Goal: Task Accomplishment & Management: Complete application form

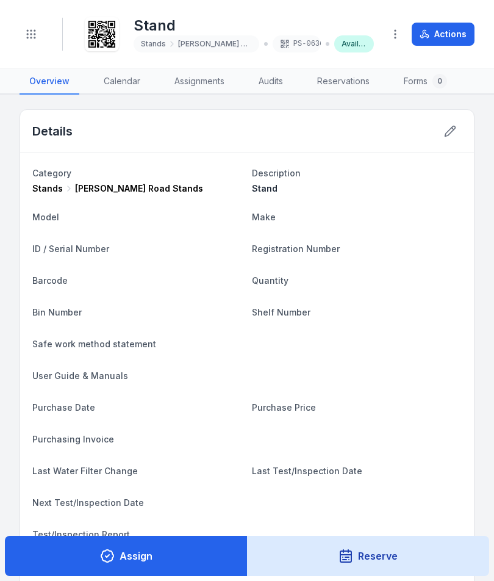
click at [35, 13] on header "Toggle Navigation Stand Stands [PERSON_NAME] Road Stands PS-0636 Available Acti…" at bounding box center [247, 34] width 494 height 69
click at [28, 30] on circle "Toggle navigation" at bounding box center [27, 30] width 1 height 1
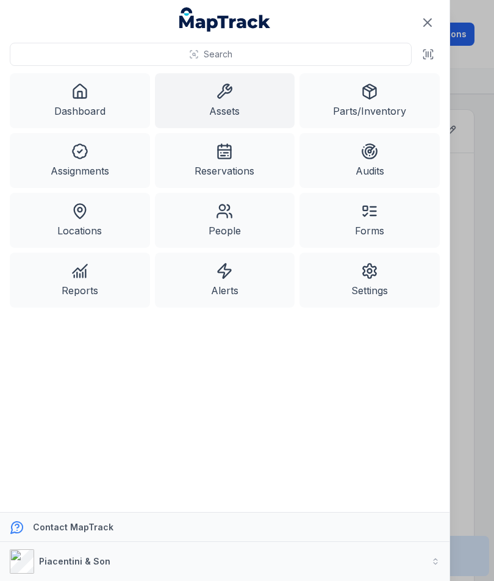
click at [233, 103] on link "Assets" at bounding box center [225, 100] width 140 height 55
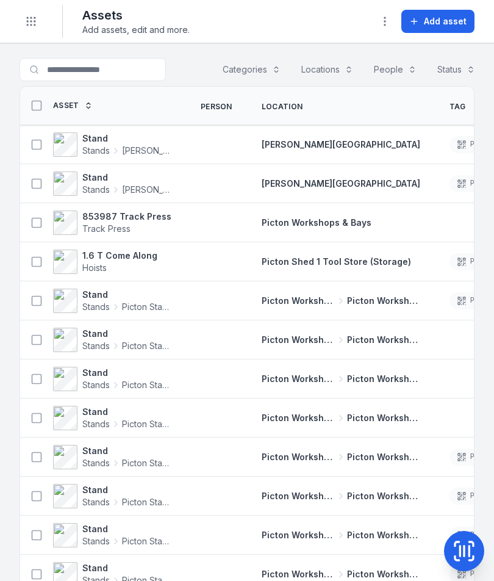
click at [453, 26] on span "Add asset" at bounding box center [445, 21] width 43 height 12
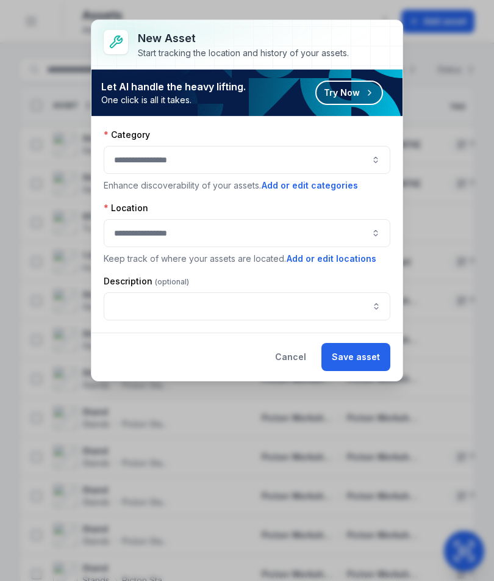
click at [386, 155] on button "button" at bounding box center [247, 160] width 287 height 28
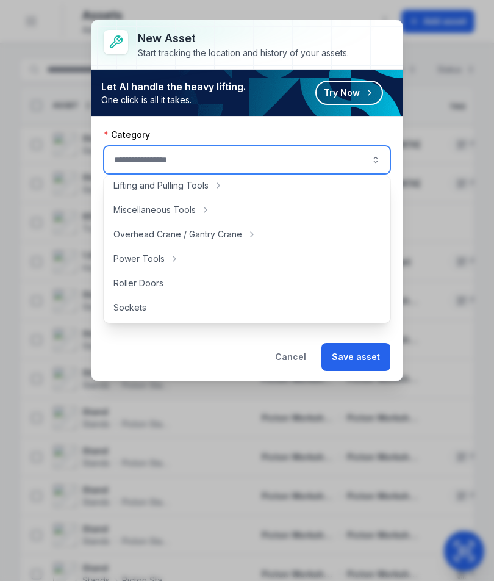
scroll to position [505, 0]
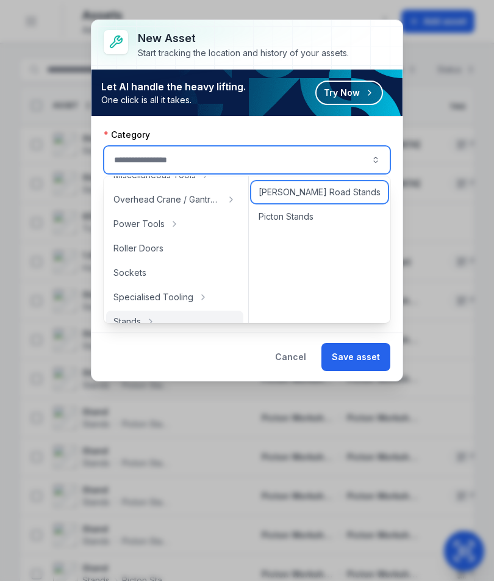
click at [342, 195] on div "[PERSON_NAME] Road Stands" at bounding box center [319, 192] width 137 height 22
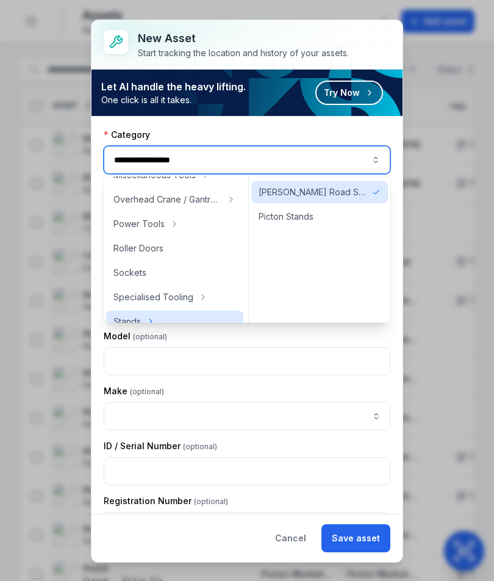
type input "**********"
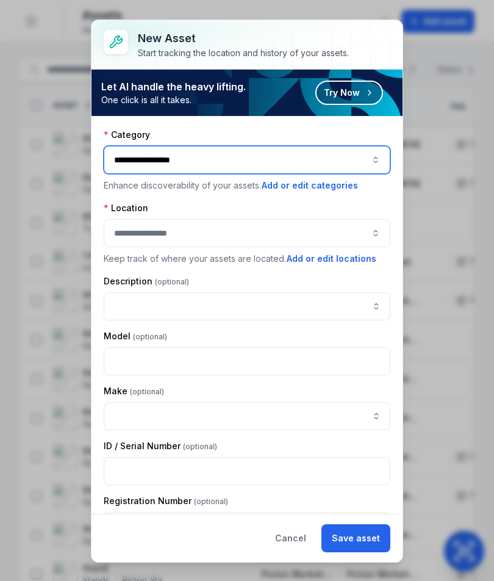
click at [330, 222] on button "button" at bounding box center [247, 233] width 287 height 28
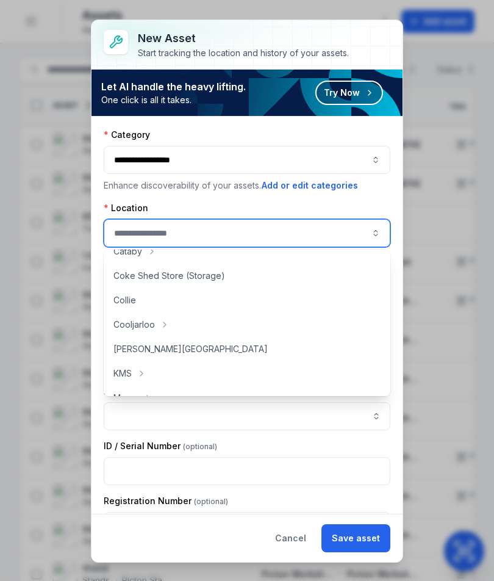
scroll to position [67, 0]
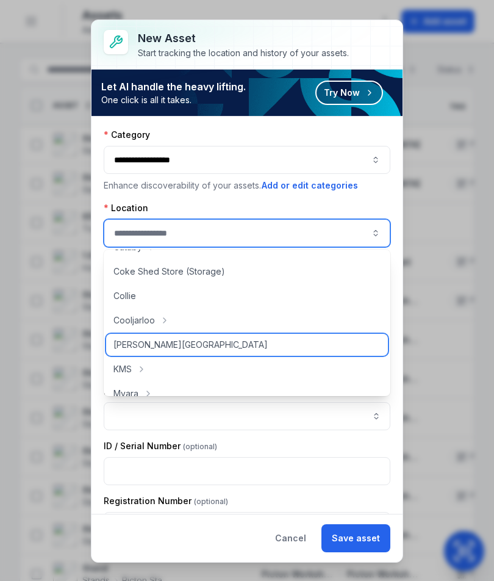
click at [287, 348] on div "[PERSON_NAME][GEOGRAPHIC_DATA]" at bounding box center [247, 345] width 282 height 22
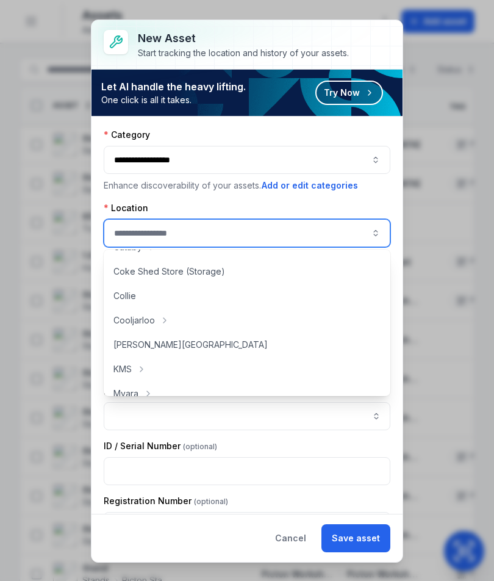
type input "**********"
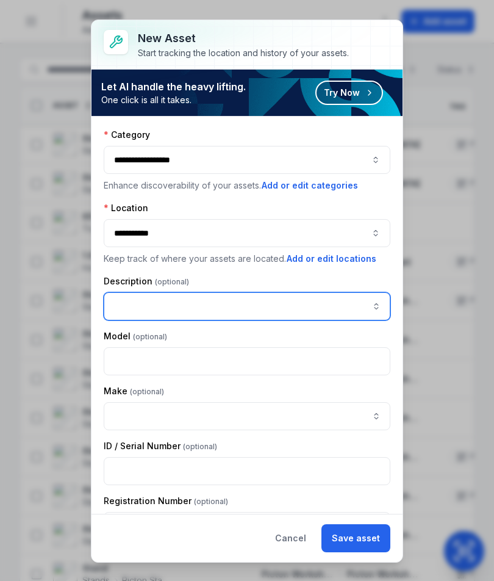
click at [301, 307] on input "asset-add:description-label" at bounding box center [247, 306] width 287 height 28
click at [243, 304] on input "asset-add:description-label" at bounding box center [247, 306] width 287 height 28
paste input "*****"
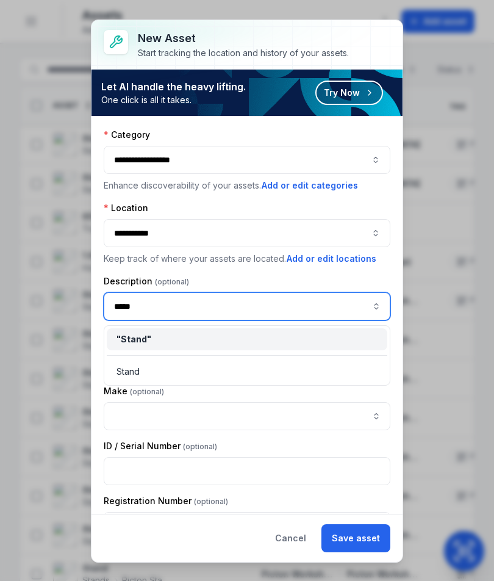
click at [335, 335] on div "" Stand "" at bounding box center [247, 339] width 261 height 12
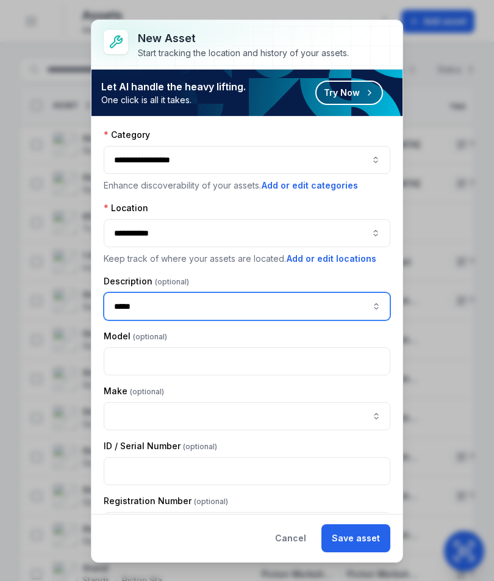
type input "*****"
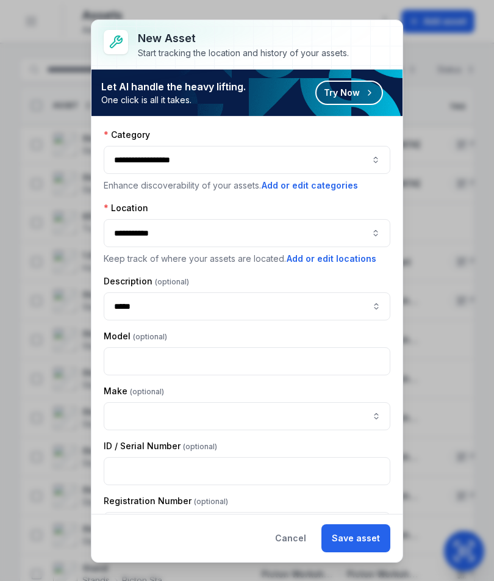
click at [364, 531] on button "Save asset" at bounding box center [355, 538] width 69 height 28
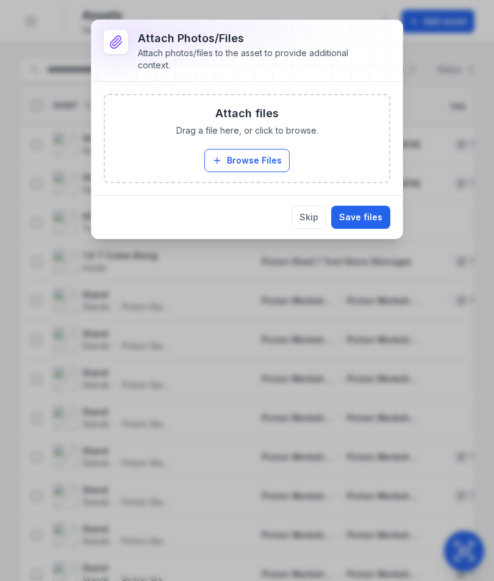
click at [262, 154] on button "Browse Files" at bounding box center [246, 160] width 85 height 23
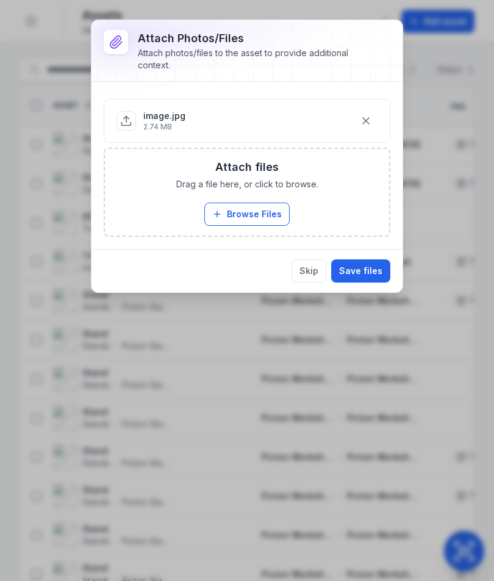
click at [370, 273] on button "Save files" at bounding box center [360, 270] width 59 height 23
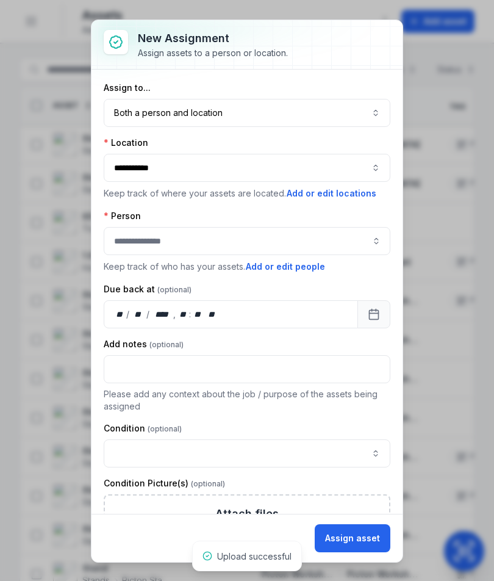
click at [352, 126] on button "Both a person and location ****" at bounding box center [247, 113] width 287 height 28
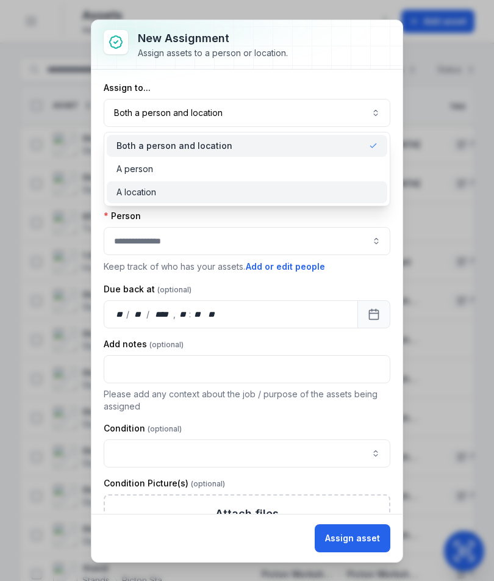
click at [326, 185] on div "A location" at bounding box center [247, 192] width 281 height 22
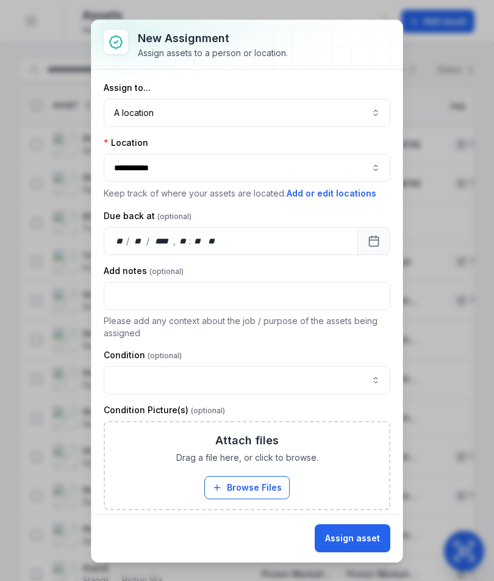
click at [350, 536] on button "Assign asset" at bounding box center [353, 538] width 76 height 28
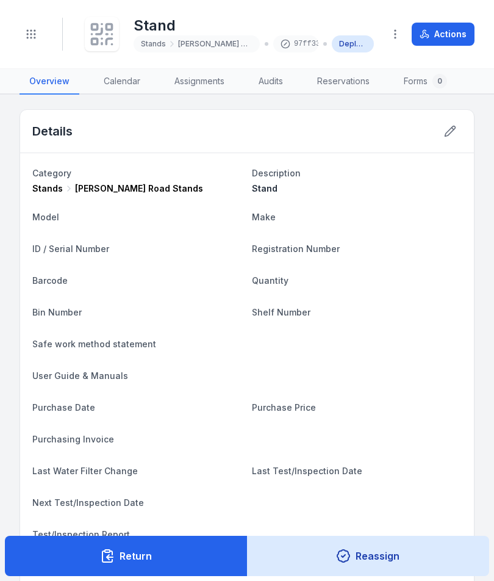
click at [120, 18] on div "Stand Stands [PERSON_NAME] Road Stands 97ff33 Deployed" at bounding box center [228, 34] width 292 height 39
click at [96, 46] on icon at bounding box center [101, 34] width 27 height 27
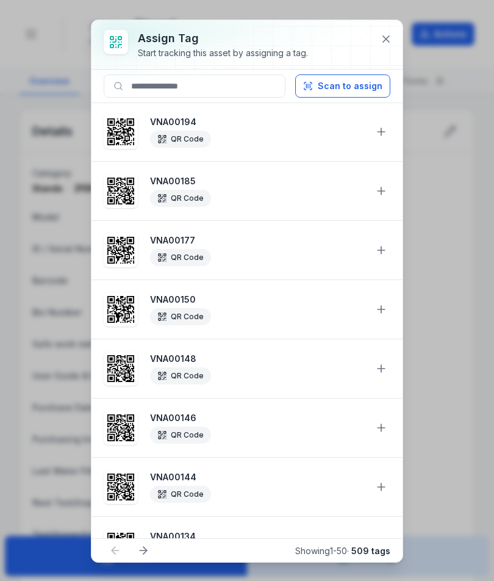
click at [347, 91] on button "Scan to assign" at bounding box center [342, 85] width 95 height 23
